Goal: Check status: Check status

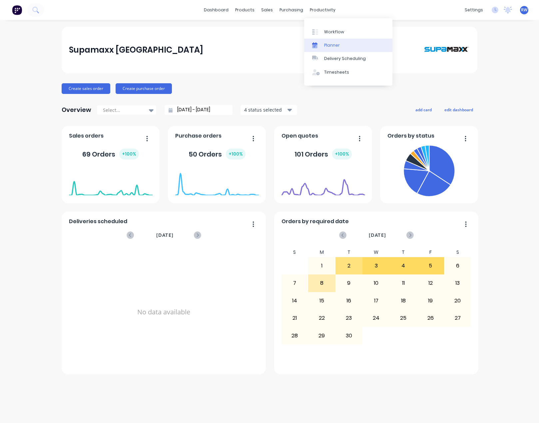
click at [335, 48] on link "Planner" at bounding box center [348, 45] width 88 height 13
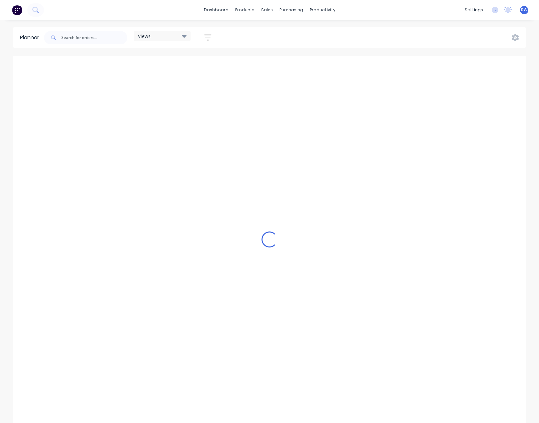
scroll to position [0, 54]
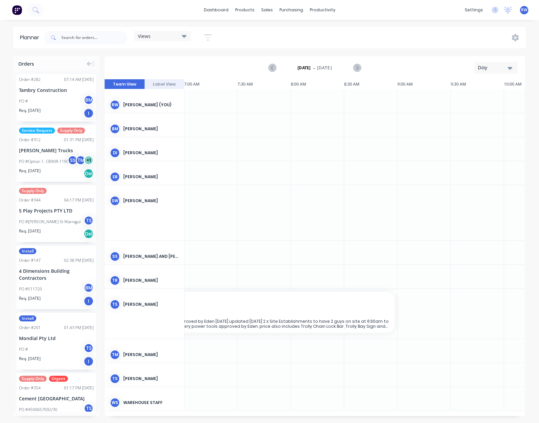
click at [510, 69] on icon "button" at bounding box center [510, 67] width 5 height 7
click at [476, 113] on div "Month" at bounding box center [484, 112] width 66 height 13
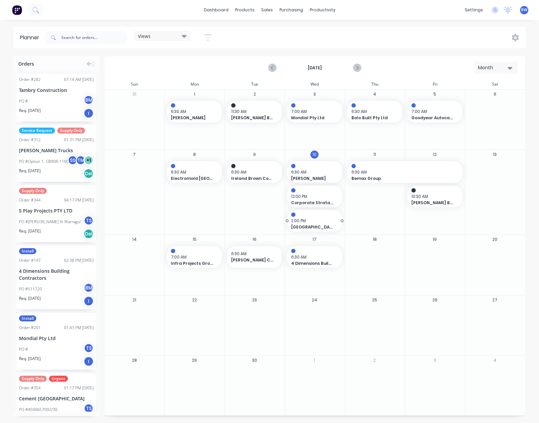
click at [314, 221] on span "2:00 PM" at bounding box center [313, 221] width 44 height 6
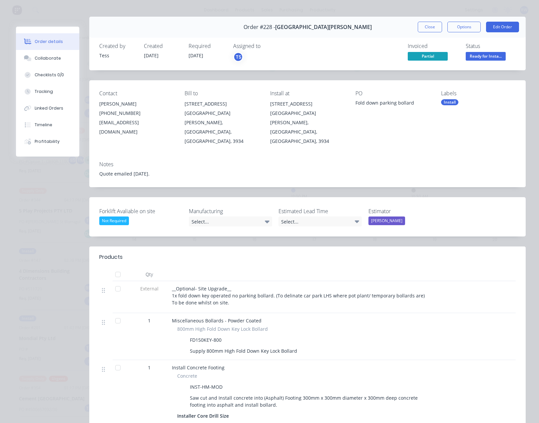
scroll to position [0, 0]
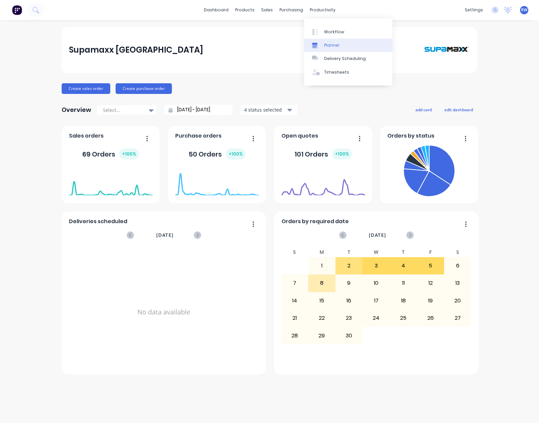
click at [326, 45] on div "Planner" at bounding box center [332, 45] width 16 height 6
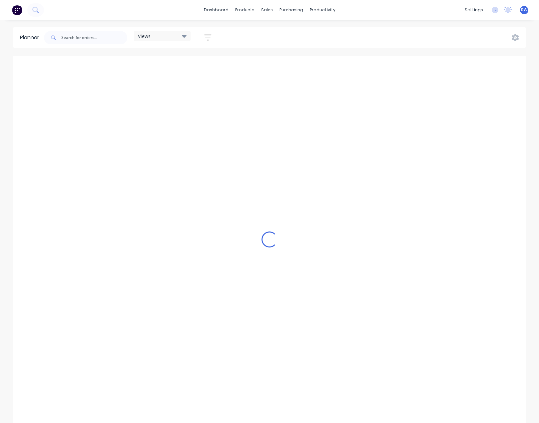
scroll to position [0, 160]
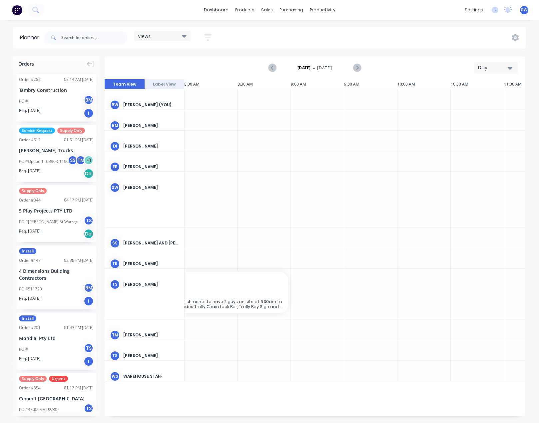
click at [510, 67] on icon "button" at bounding box center [510, 68] width 5 height 3
click at [482, 111] on div "Month" at bounding box center [484, 112] width 66 height 13
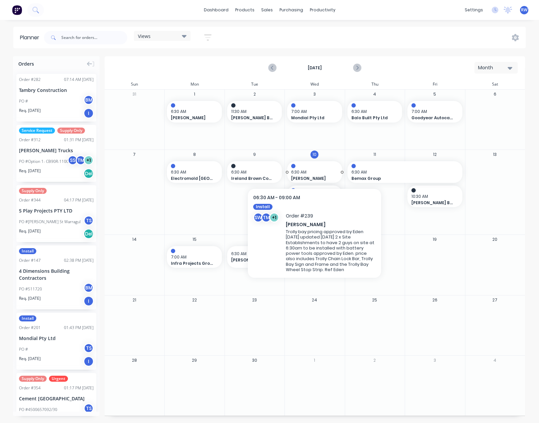
click at [318, 175] on span "6:30 AM" at bounding box center [313, 172] width 44 height 6
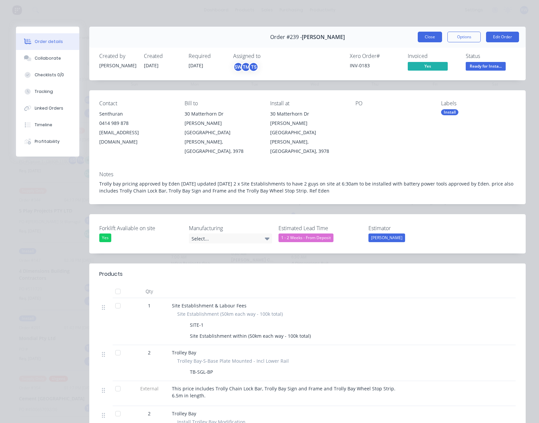
click at [424, 34] on button "Close" at bounding box center [430, 37] width 24 height 11
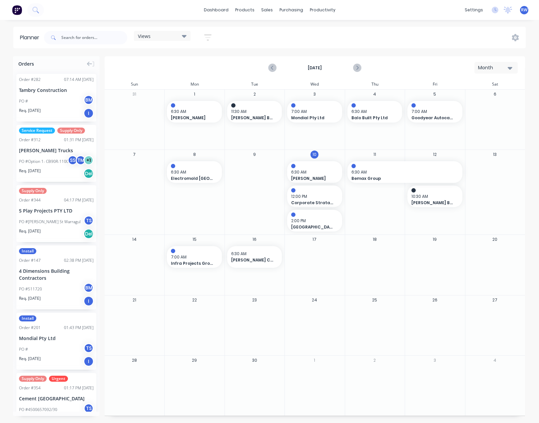
click at [55, 290] on div "PO #511720 BM" at bounding box center [56, 289] width 75 height 13
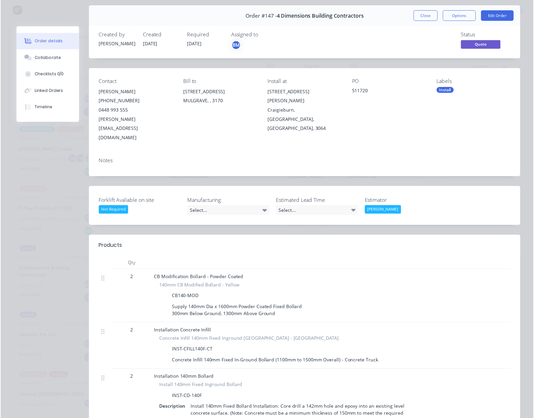
scroll to position [0, 0]
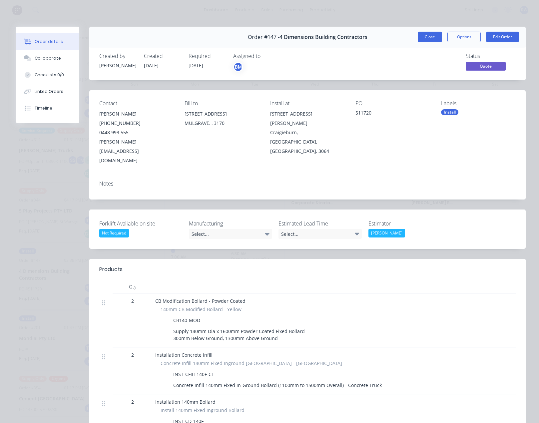
click at [420, 34] on button "Close" at bounding box center [430, 37] width 24 height 11
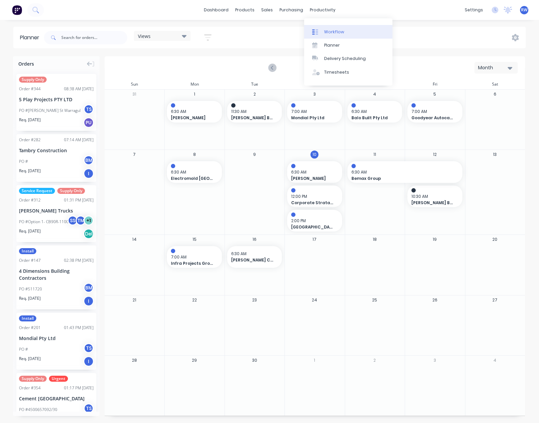
click at [322, 31] on link "Workflow" at bounding box center [348, 31] width 88 height 13
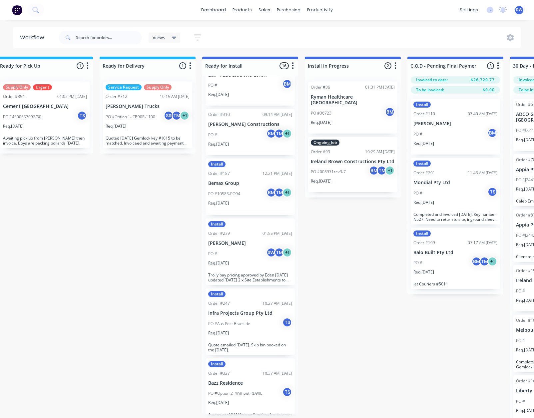
scroll to position [407, 0]
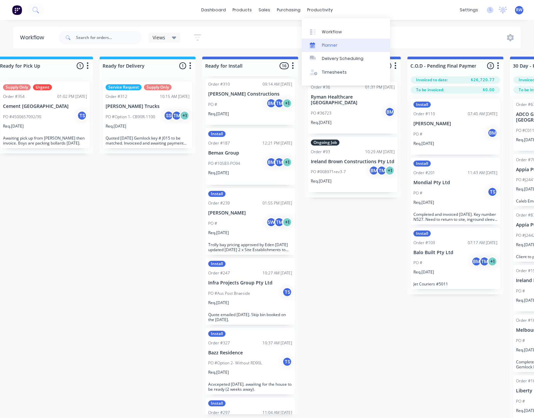
click at [325, 50] on link "Planner" at bounding box center [346, 45] width 88 height 13
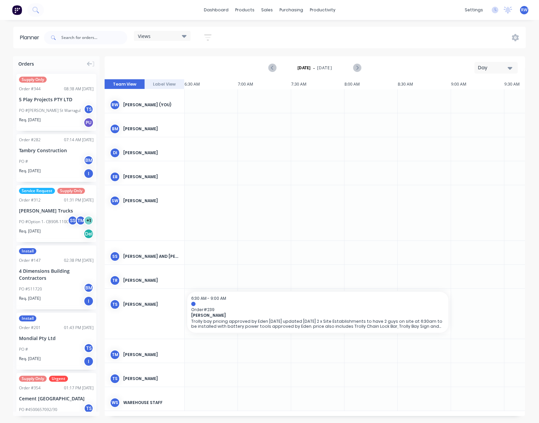
scroll to position [0, 160]
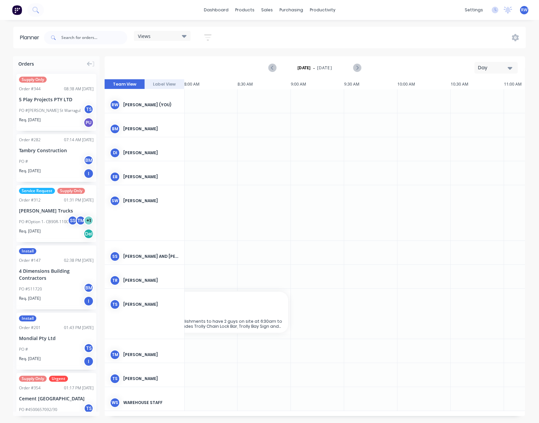
click at [504, 68] on div "Day" at bounding box center [493, 67] width 31 height 7
click at [472, 114] on div "Month" at bounding box center [484, 112] width 66 height 13
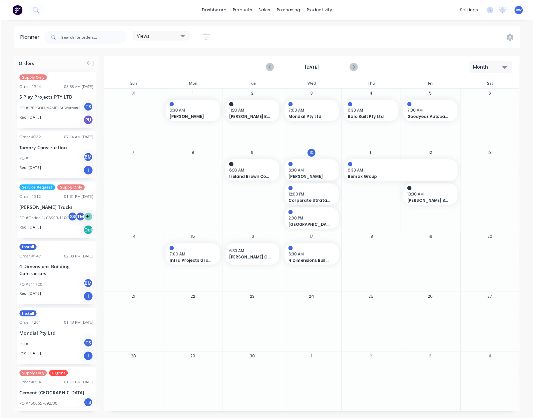
scroll to position [0, 0]
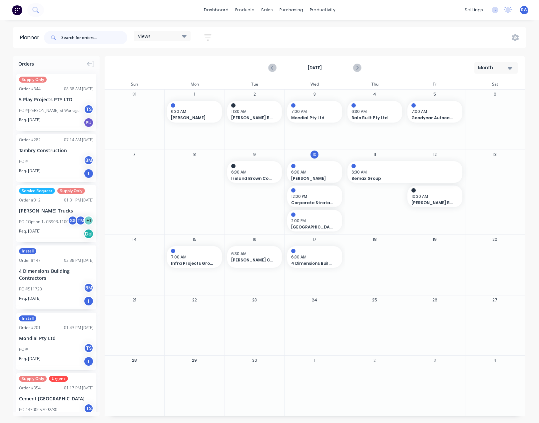
click at [76, 34] on input "text" at bounding box center [94, 37] width 66 height 13
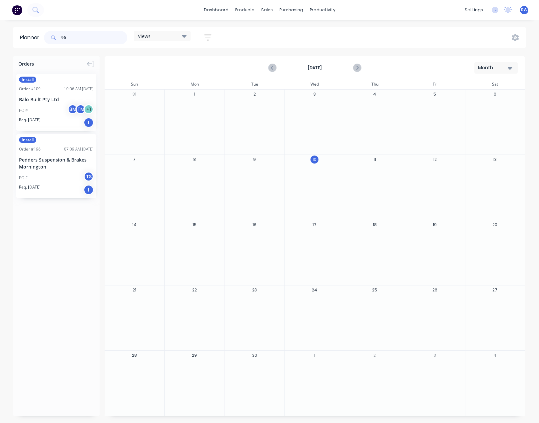
type input "9"
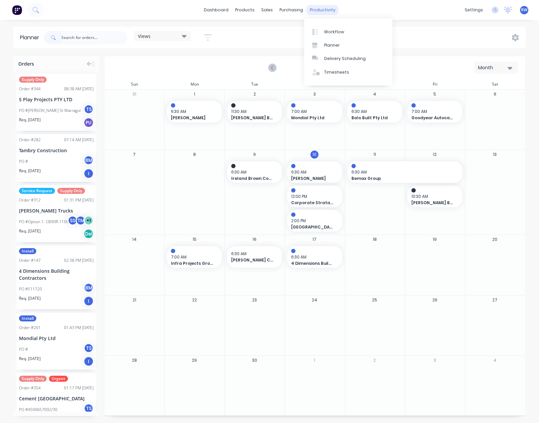
click at [325, 9] on div "productivity" at bounding box center [323, 10] width 32 height 10
click at [344, 43] on link "Planner" at bounding box center [348, 45] width 88 height 13
click at [318, 11] on div "productivity" at bounding box center [323, 10] width 32 height 10
click at [325, 30] on div "Workflow" at bounding box center [334, 32] width 20 height 6
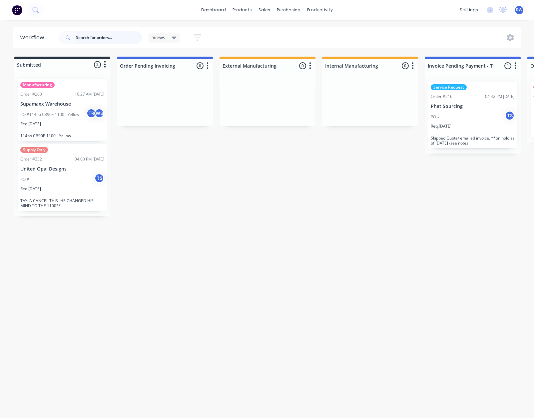
click at [113, 40] on input "text" at bounding box center [109, 37] width 66 height 13
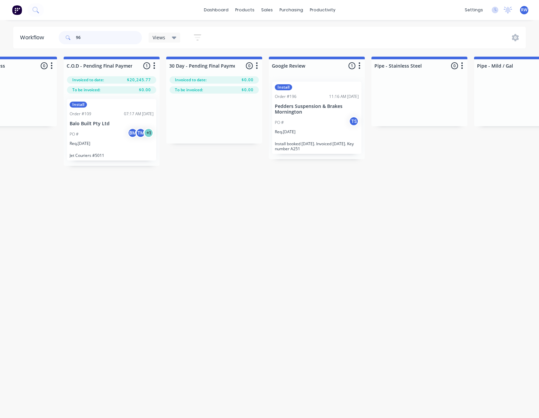
scroll to position [0, 869]
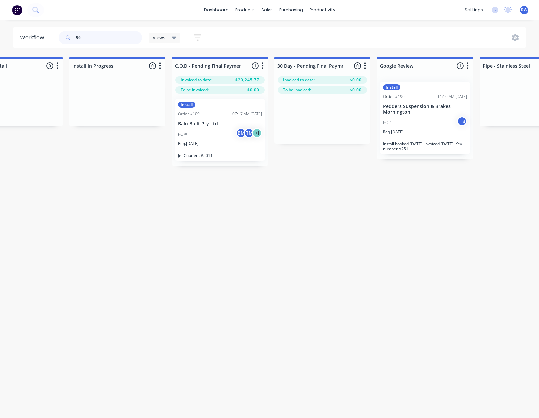
type input "9"
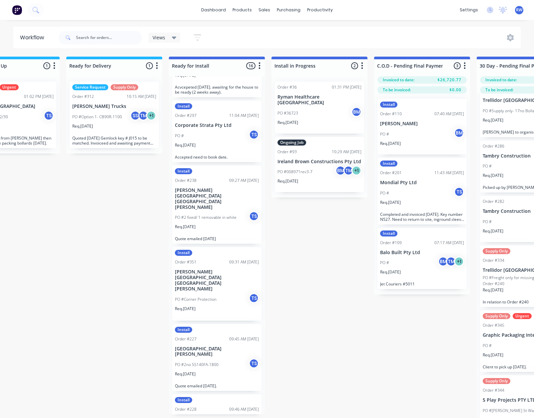
scroll to position [707, 0]
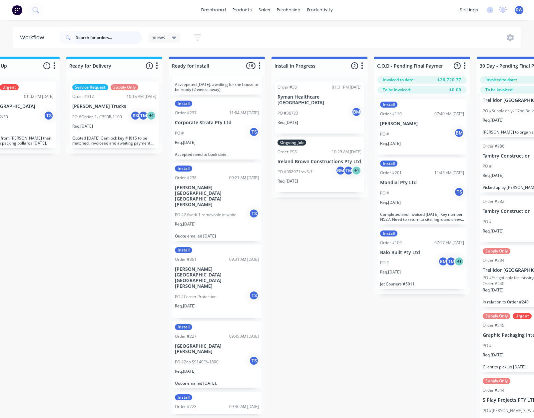
click at [92, 41] on input "text" at bounding box center [109, 37] width 66 height 13
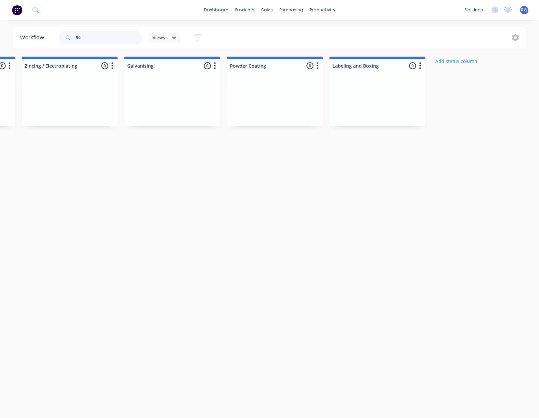
scroll to position [0, 1635]
type input "9"
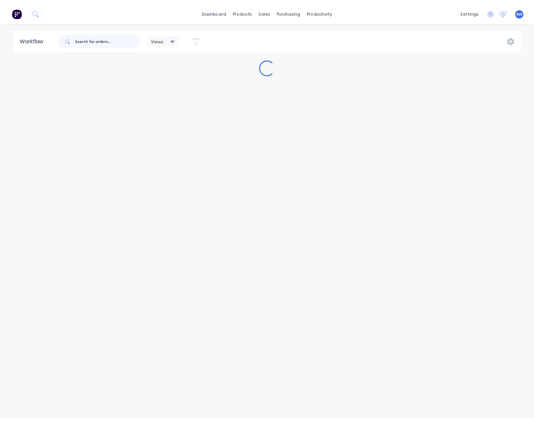
scroll to position [0, 0]
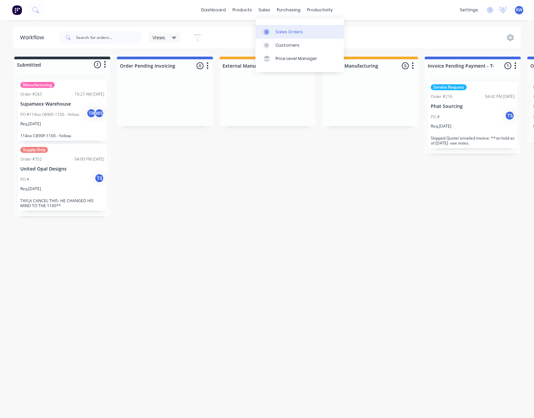
click at [282, 30] on div "Sales Orders" at bounding box center [289, 32] width 27 height 6
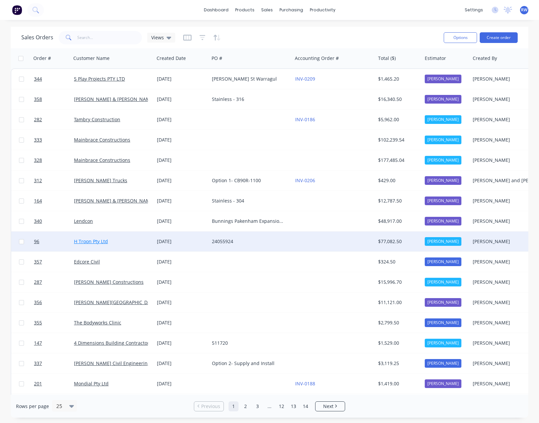
click at [91, 243] on link "H Troon Pty Ltd" at bounding box center [91, 241] width 34 height 6
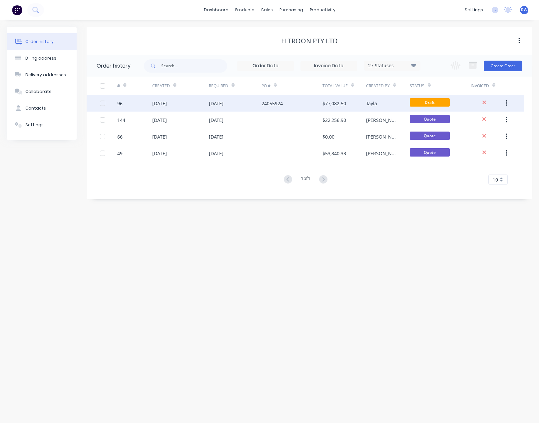
click at [367, 103] on div "Tayla" at bounding box center [371, 103] width 11 height 7
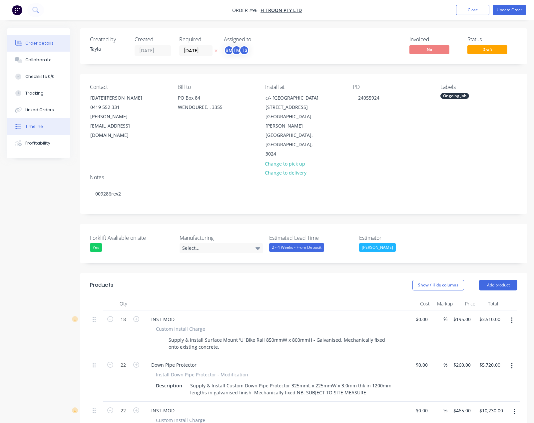
click at [40, 128] on div "Timeline" at bounding box center [34, 127] width 18 height 6
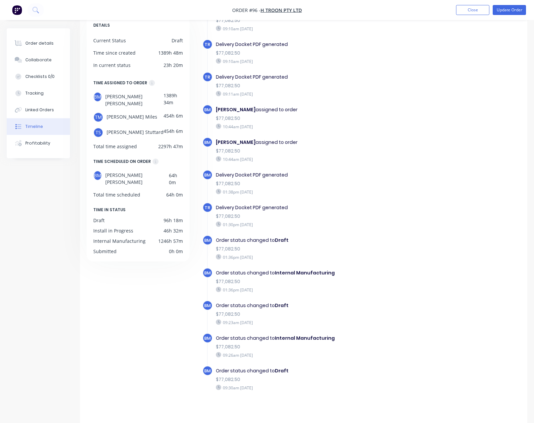
scroll to position [46, 0]
